Goal: Navigation & Orientation: Find specific page/section

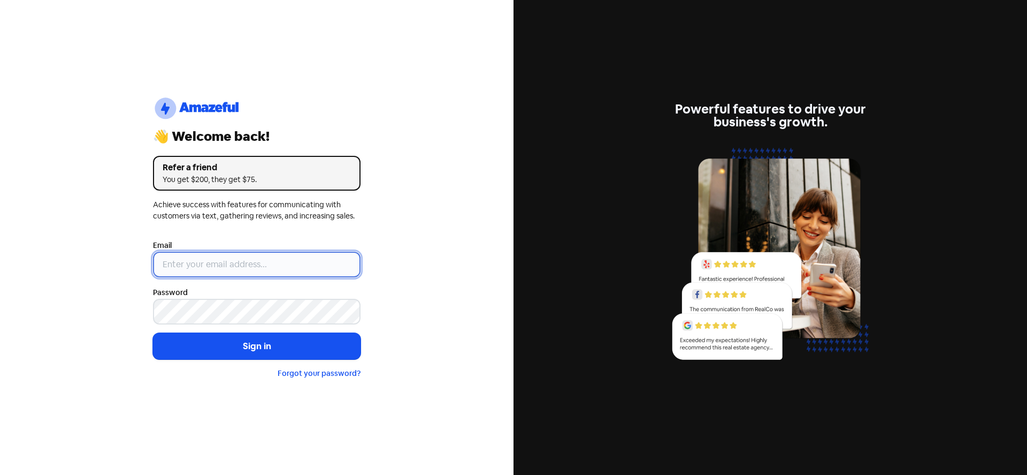
click at [219, 255] on input "email" at bounding box center [257, 264] width 208 height 26
type input "[EMAIL_ADDRESS][DOMAIN_NAME]"
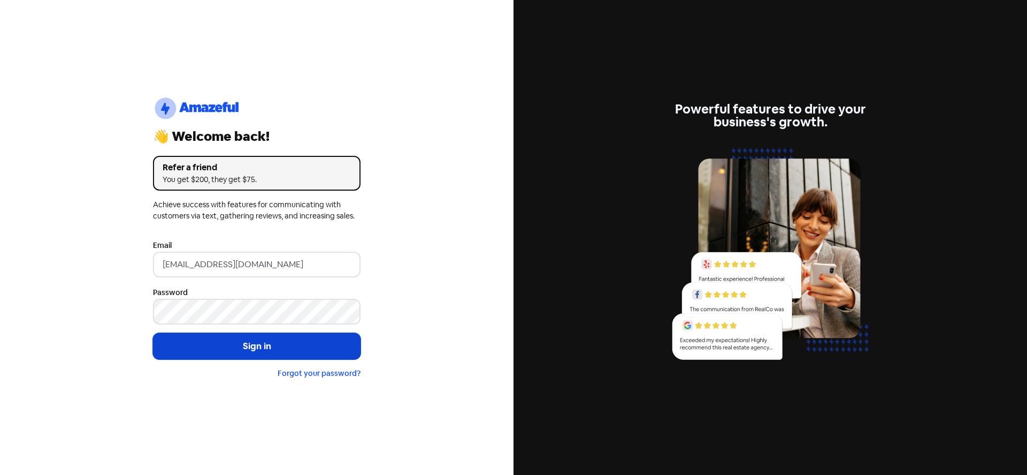
click at [259, 349] on button "Sign in" at bounding box center [257, 346] width 208 height 27
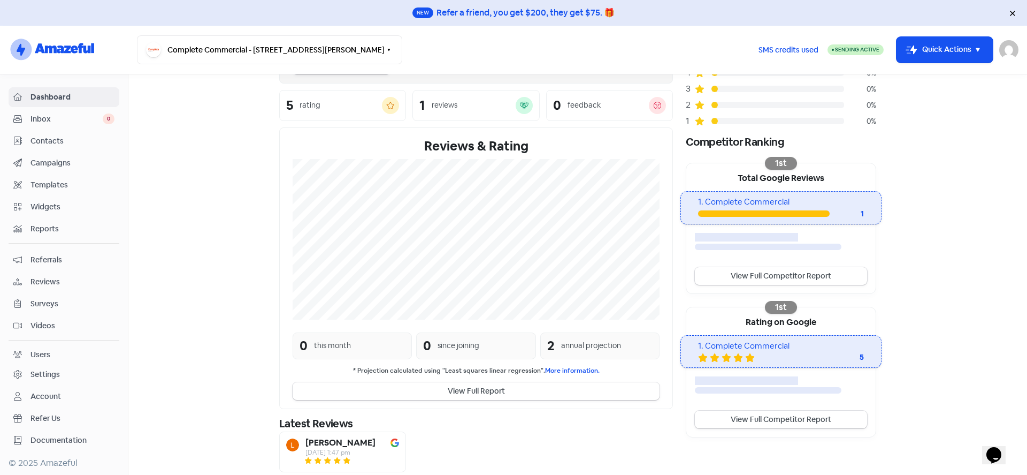
scroll to position [57, 0]
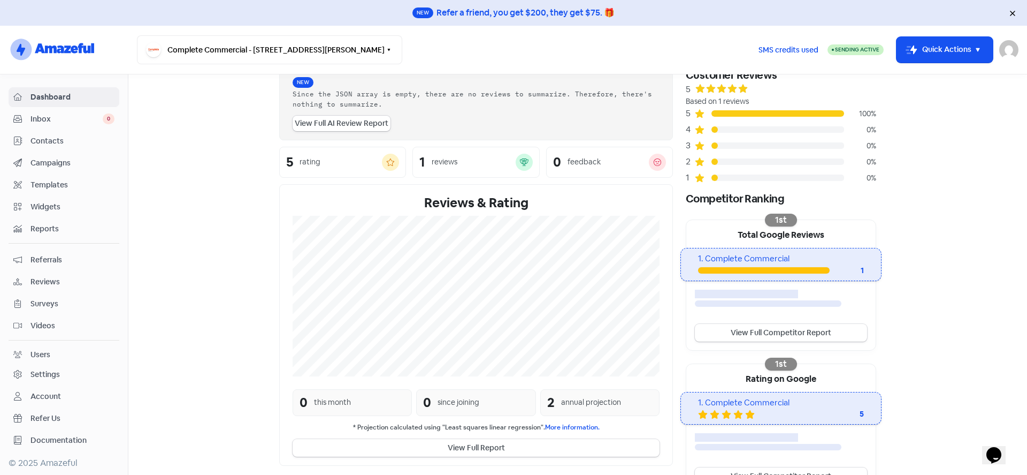
click at [62, 166] on span "Campaigns" at bounding box center [72, 162] width 84 height 11
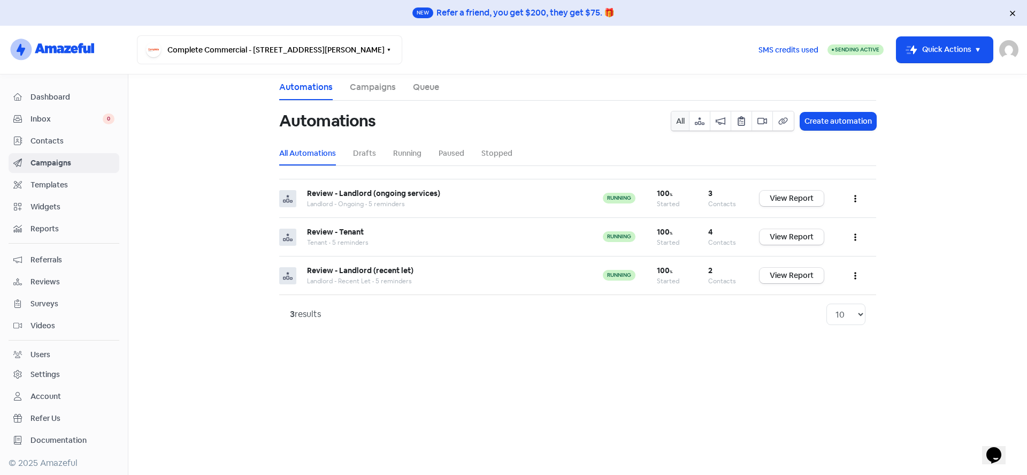
click at [52, 139] on span "Contacts" at bounding box center [72, 140] width 84 height 11
